Goal: Browse casually

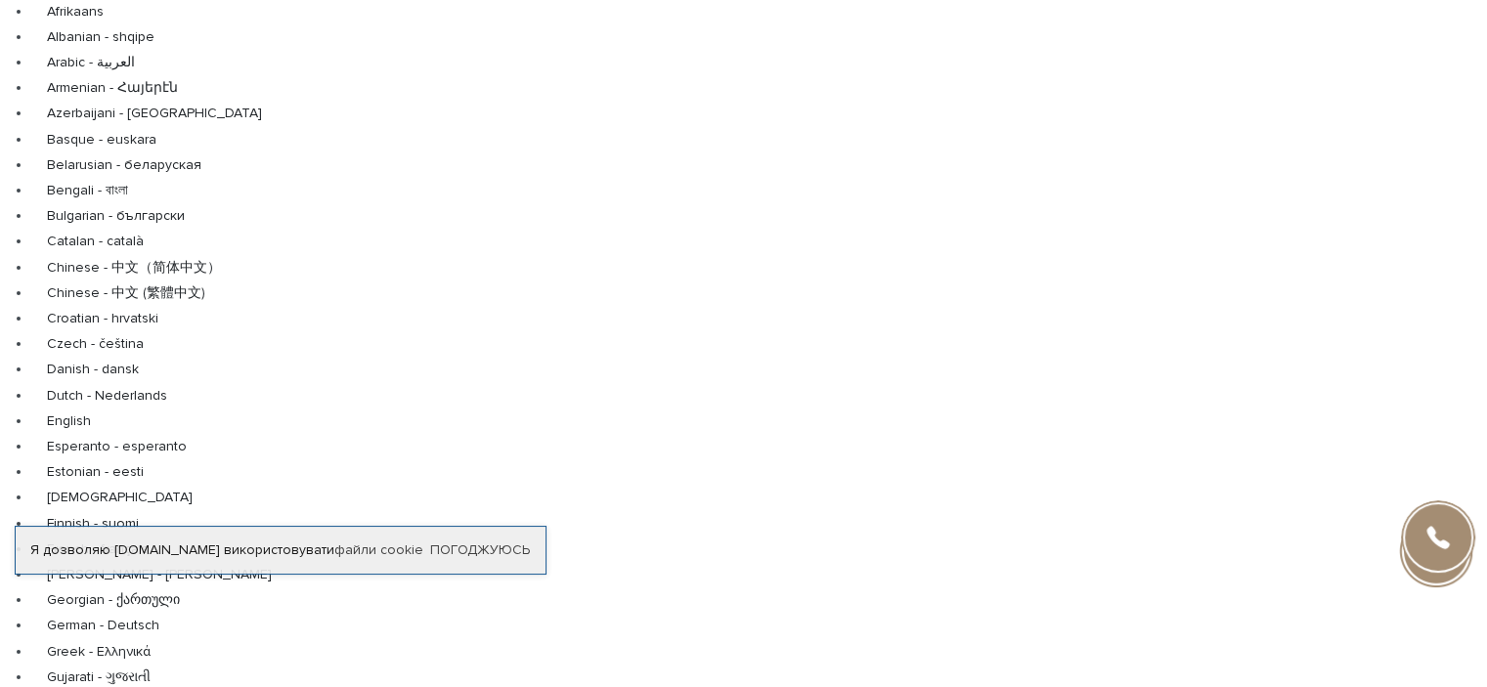
scroll to position [98, 0]
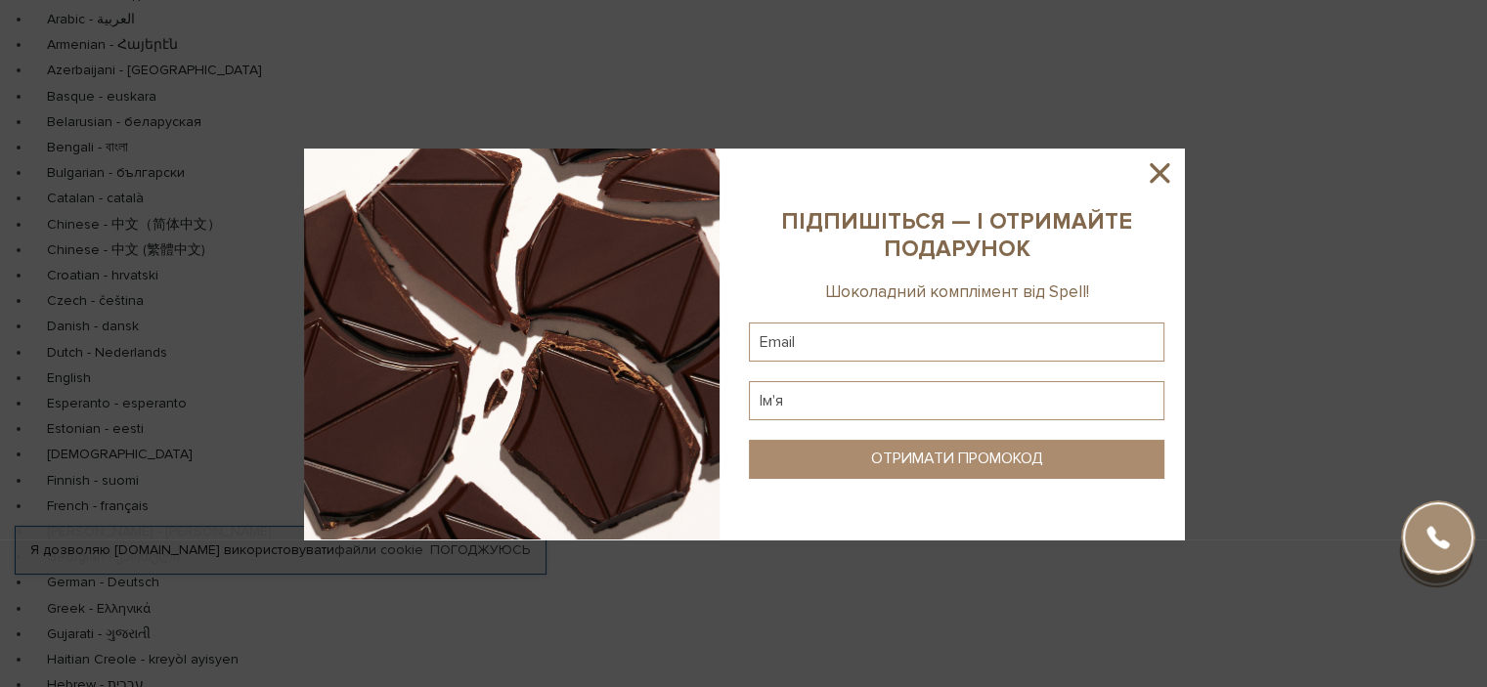
click at [512, 330] on img at bounding box center [511, 344] width 415 height 391
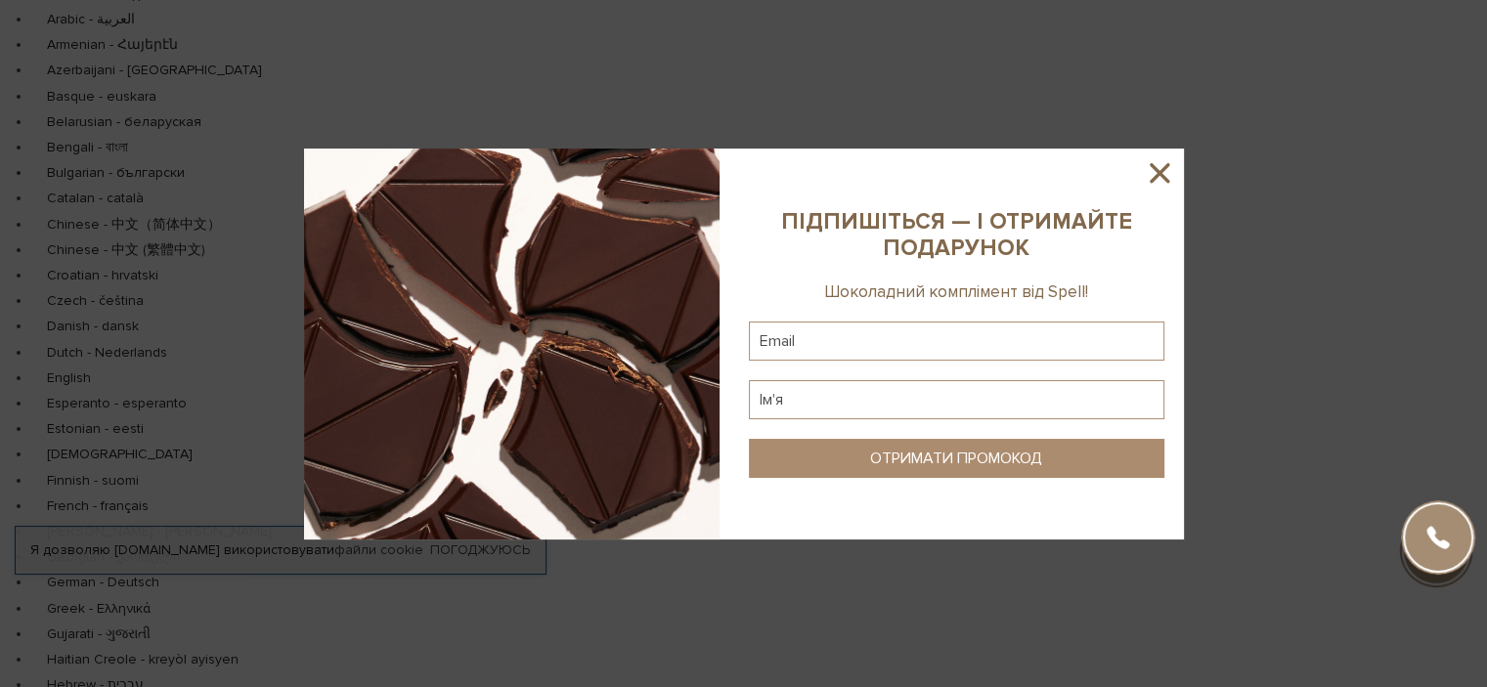
drag, startPoint x: 1163, startPoint y: 158, endPoint x: 1154, endPoint y: 161, distance: 10.2
click at [1164, 158] on icon at bounding box center [1159, 172] width 33 height 33
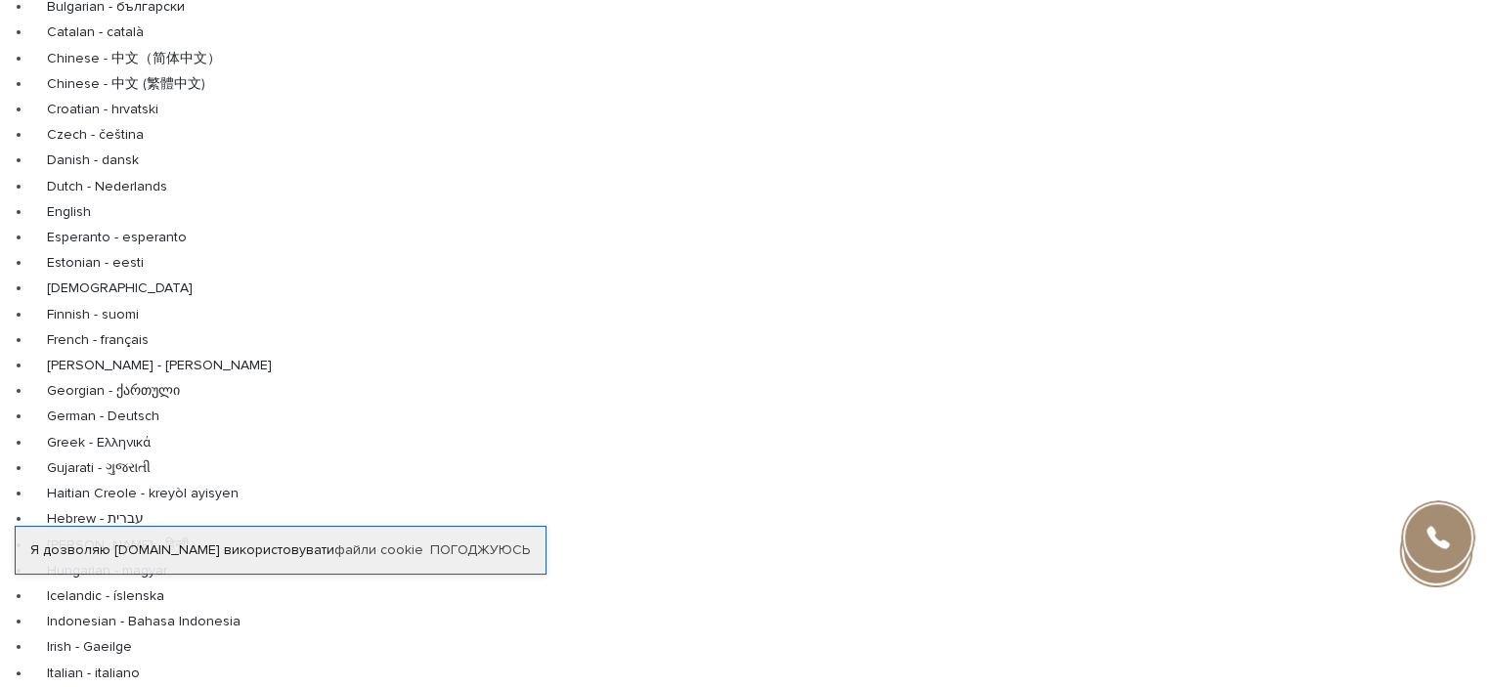
scroll to position [293, 0]
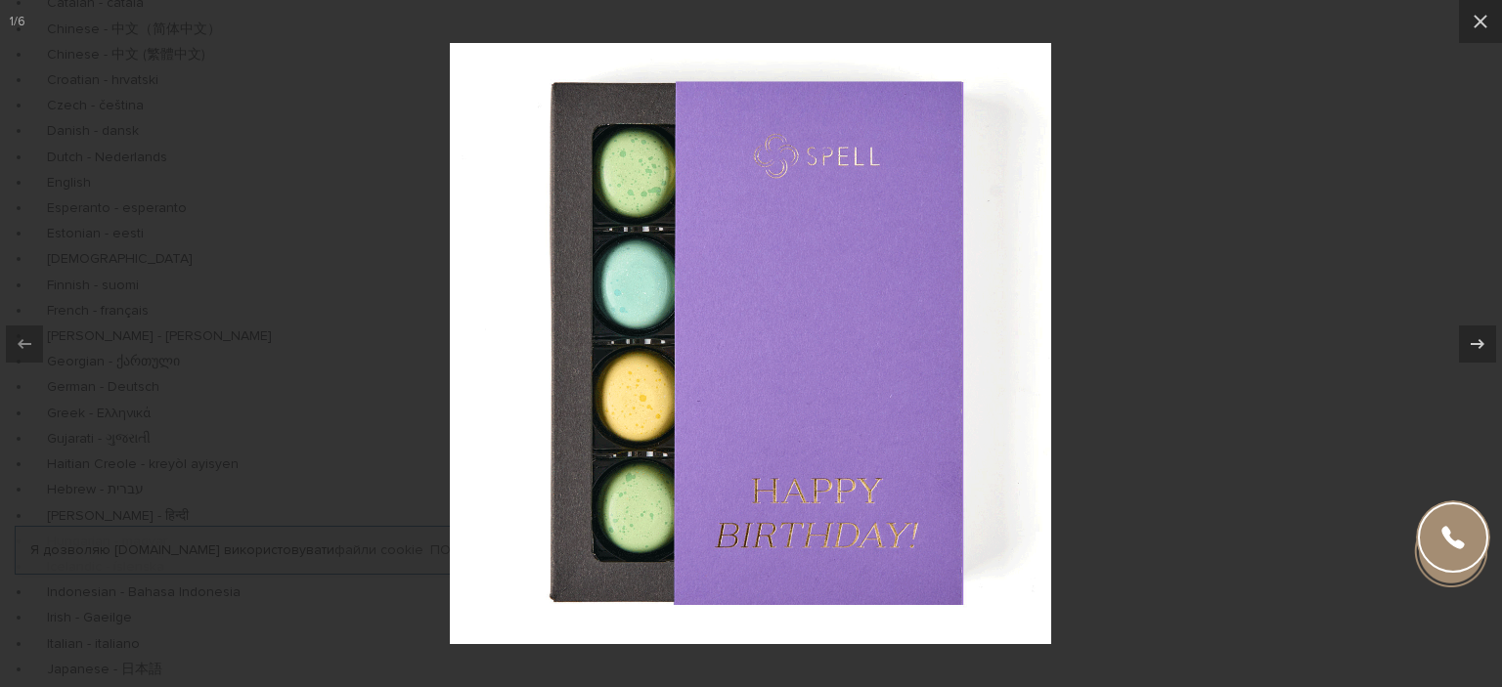
drag, startPoint x: 723, startPoint y: 285, endPoint x: 1050, endPoint y: 202, distance: 336.9
click at [1165, 241] on div at bounding box center [751, 343] width 1502 height 687
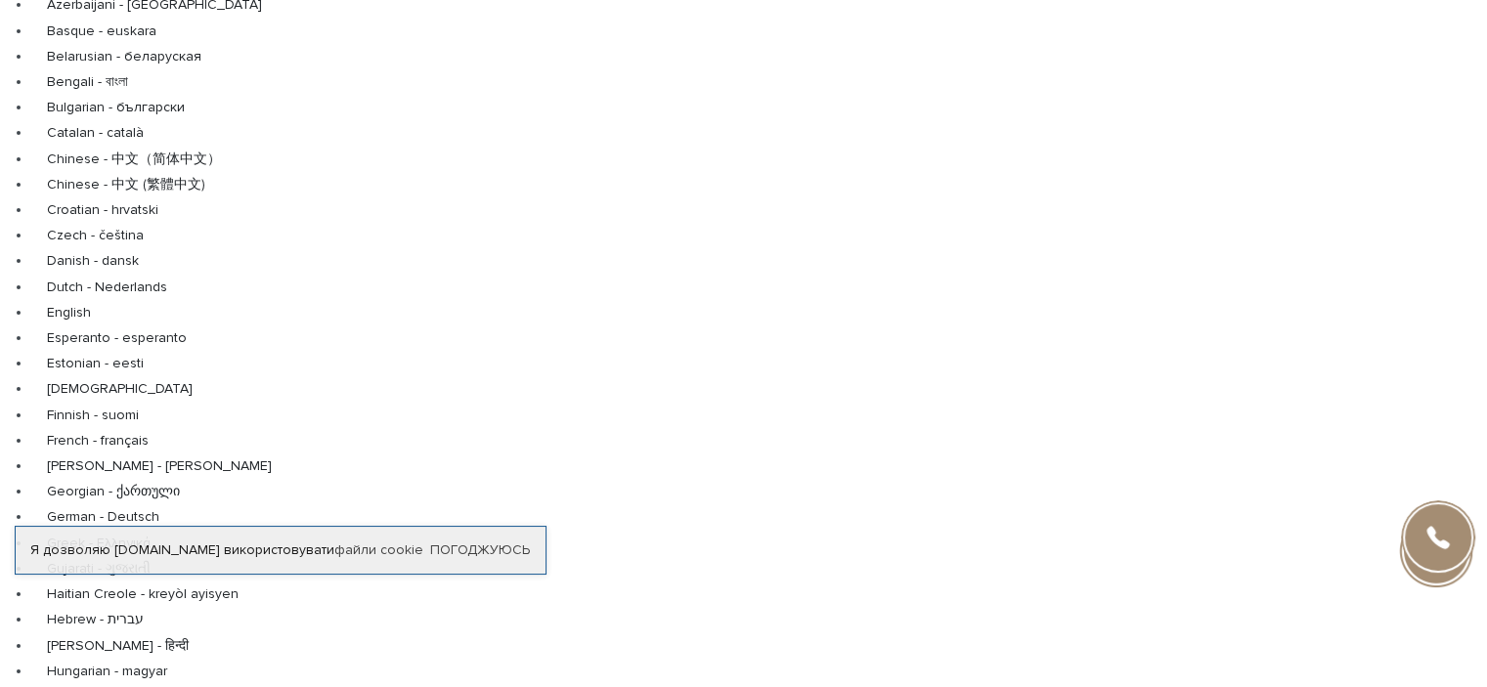
scroll to position [196, 0]
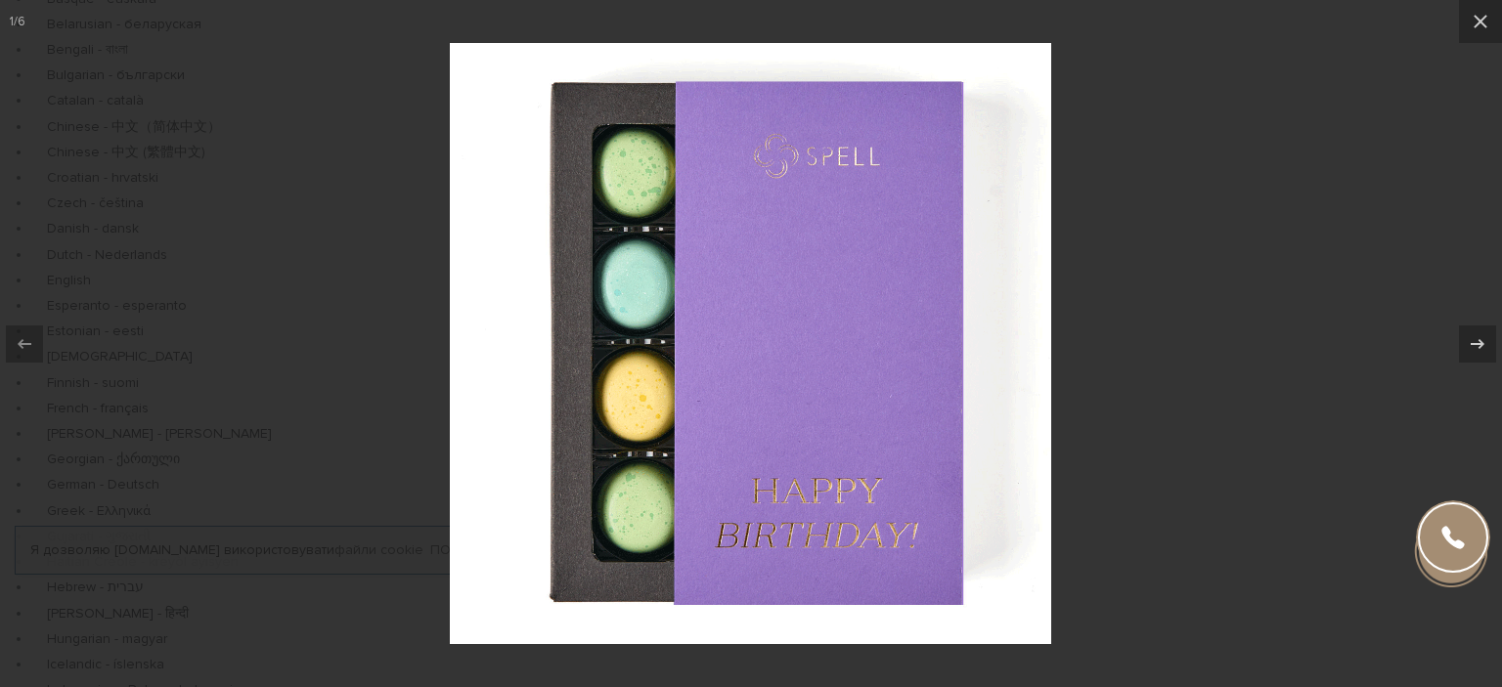
click at [1134, 400] on div at bounding box center [751, 343] width 1502 height 687
